Goal: Task Accomplishment & Management: Manage account settings

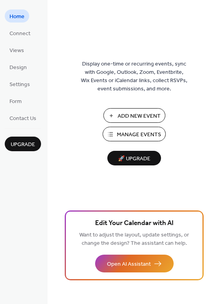
click at [142, 137] on span "Manage Events" at bounding box center [139, 135] width 44 height 8
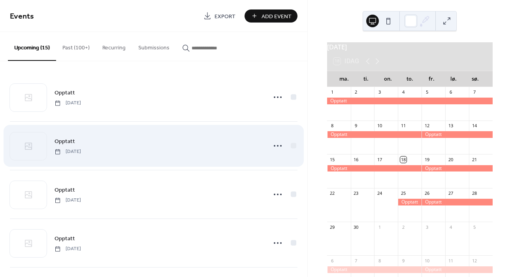
click at [161, 151] on div "Opptatt [DATE]" at bounding box center [158, 146] width 207 height 18
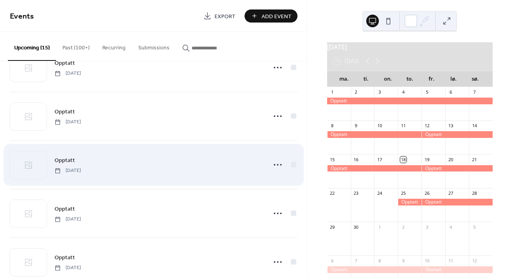
scroll to position [273, 0]
click at [161, 151] on div "Opptatt [DATE]" at bounding box center [154, 164] width 288 height 48
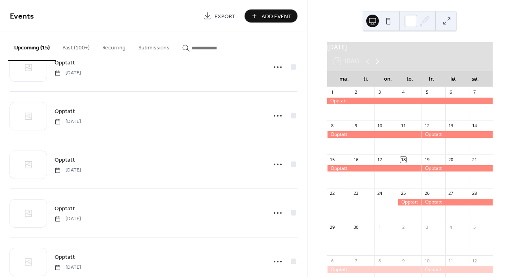
click at [378, 66] on icon at bounding box center [377, 60] width 9 height 9
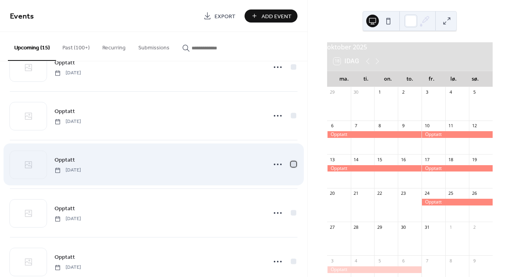
click at [291, 164] on div at bounding box center [294, 164] width 6 height 6
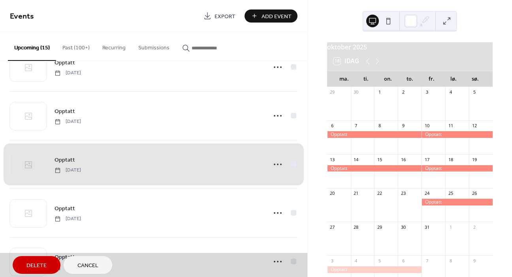
click at [45, 265] on span "Delete" at bounding box center [36, 266] width 20 height 8
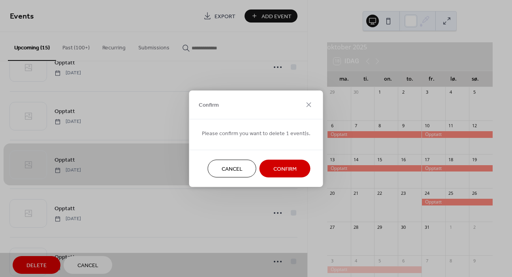
click at [285, 167] on span "Confirm" at bounding box center [284, 169] width 23 height 8
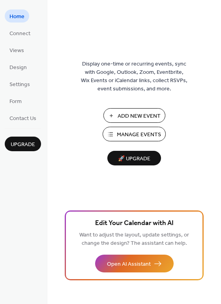
click at [130, 134] on span "Manage Events" at bounding box center [139, 135] width 44 height 8
